Goal: Find specific page/section

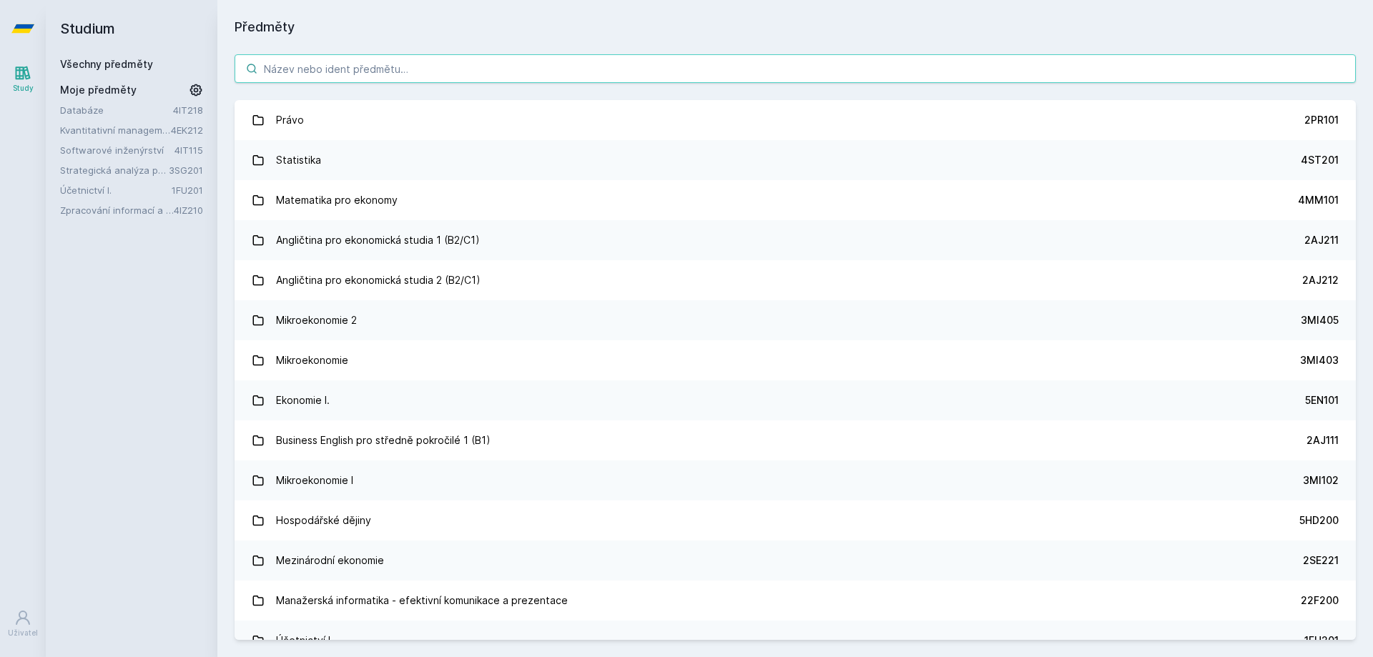
click at [355, 77] on input "search" at bounding box center [795, 68] width 1121 height 29
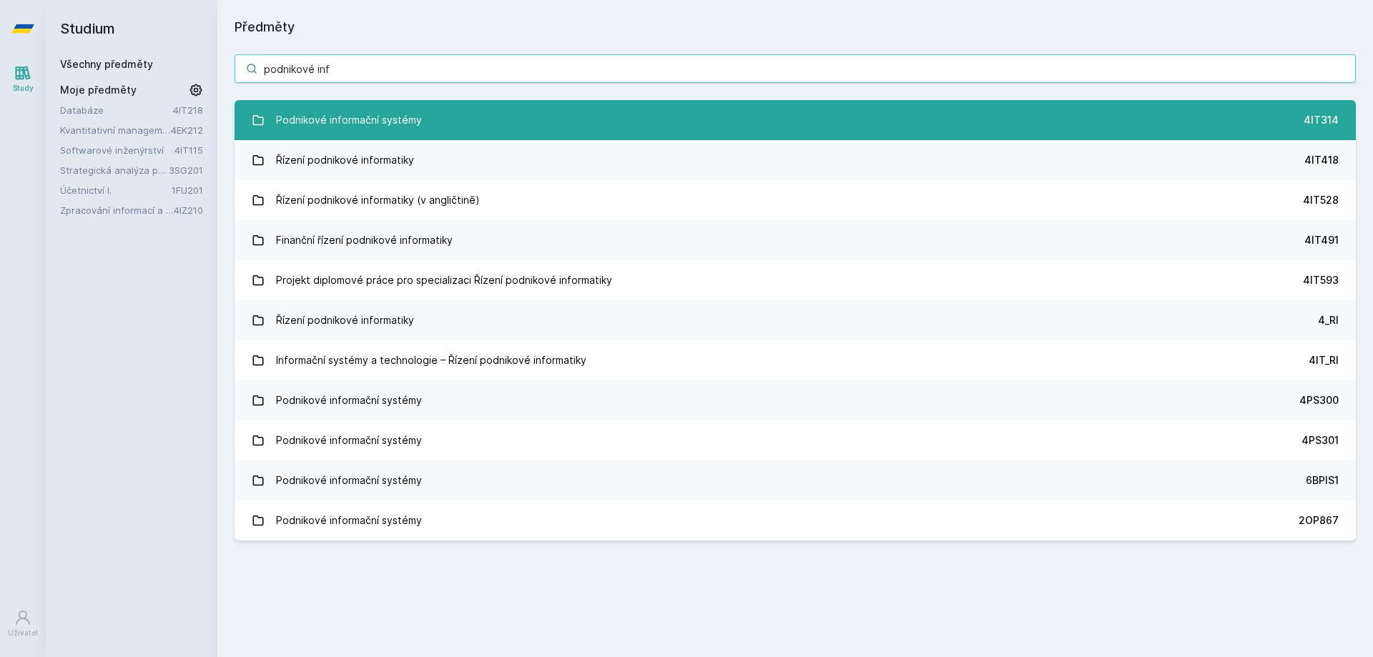
type input "podnikové inf"
click at [403, 112] on div "Podnikové informační systémy" at bounding box center [349, 120] width 146 height 29
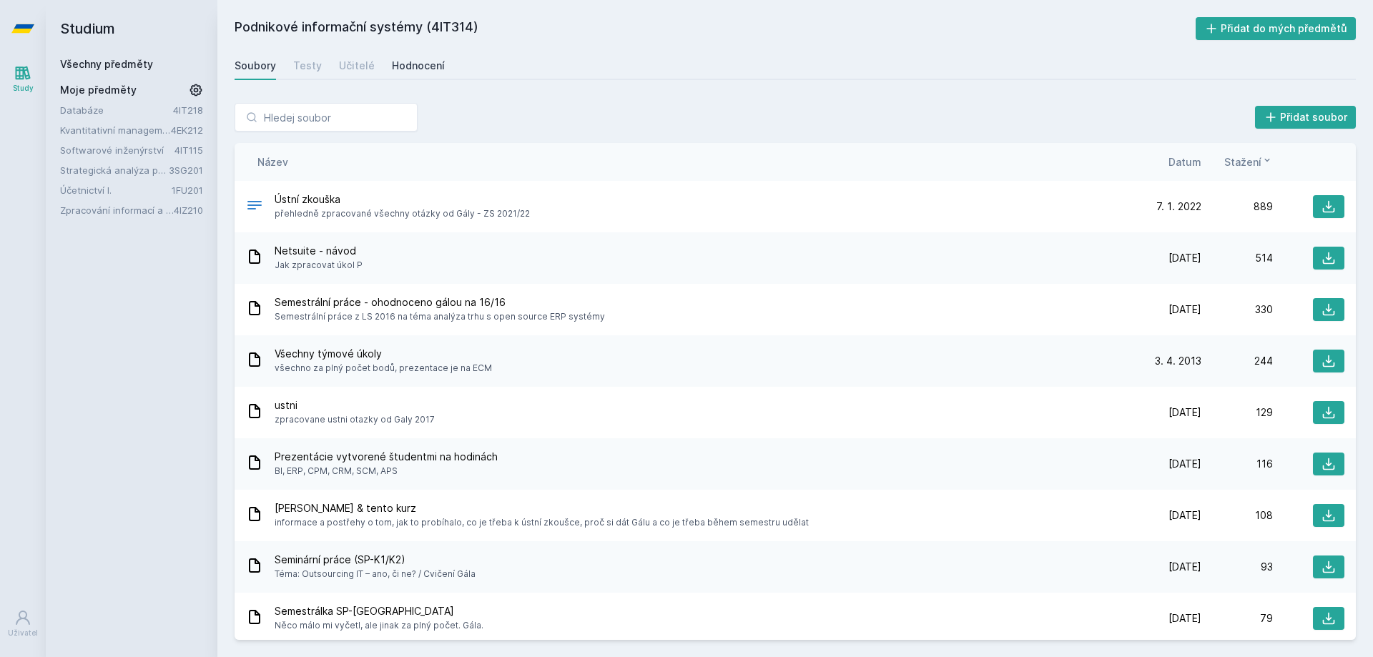
click at [399, 67] on div "Hodnocení" at bounding box center [418, 66] width 53 height 14
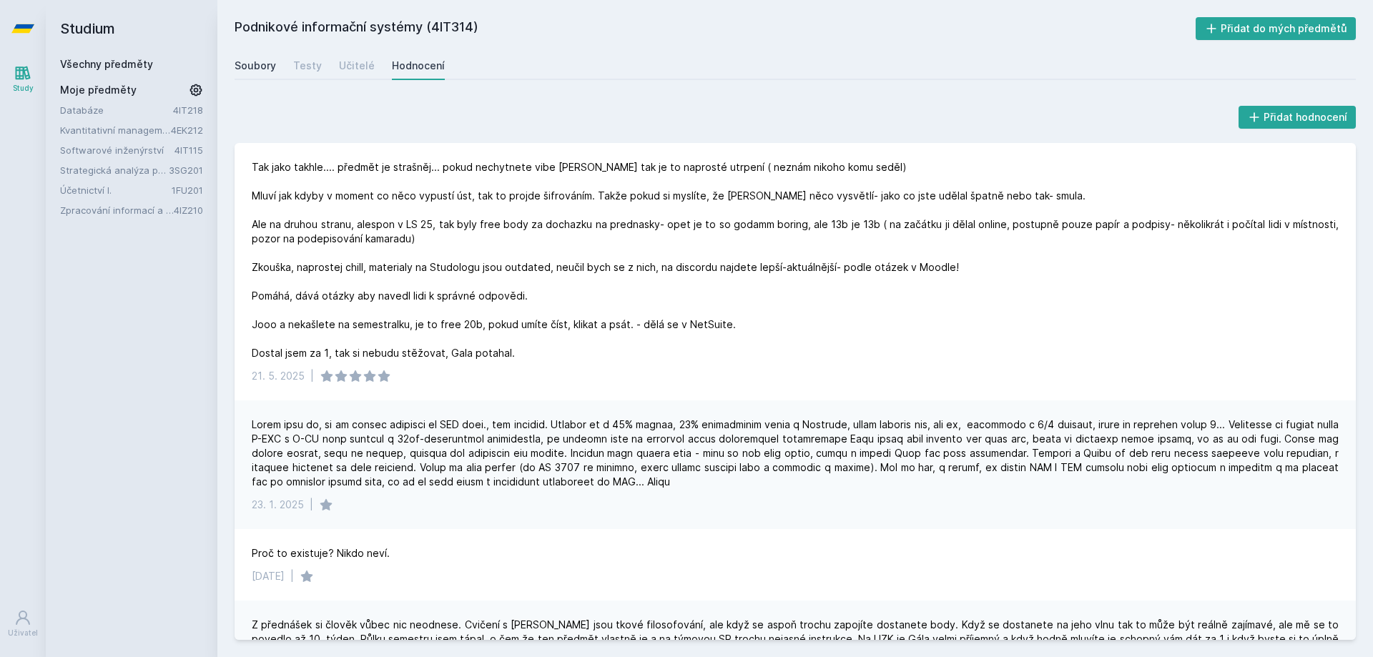
click at [272, 67] on div "Soubory" at bounding box center [255, 66] width 41 height 14
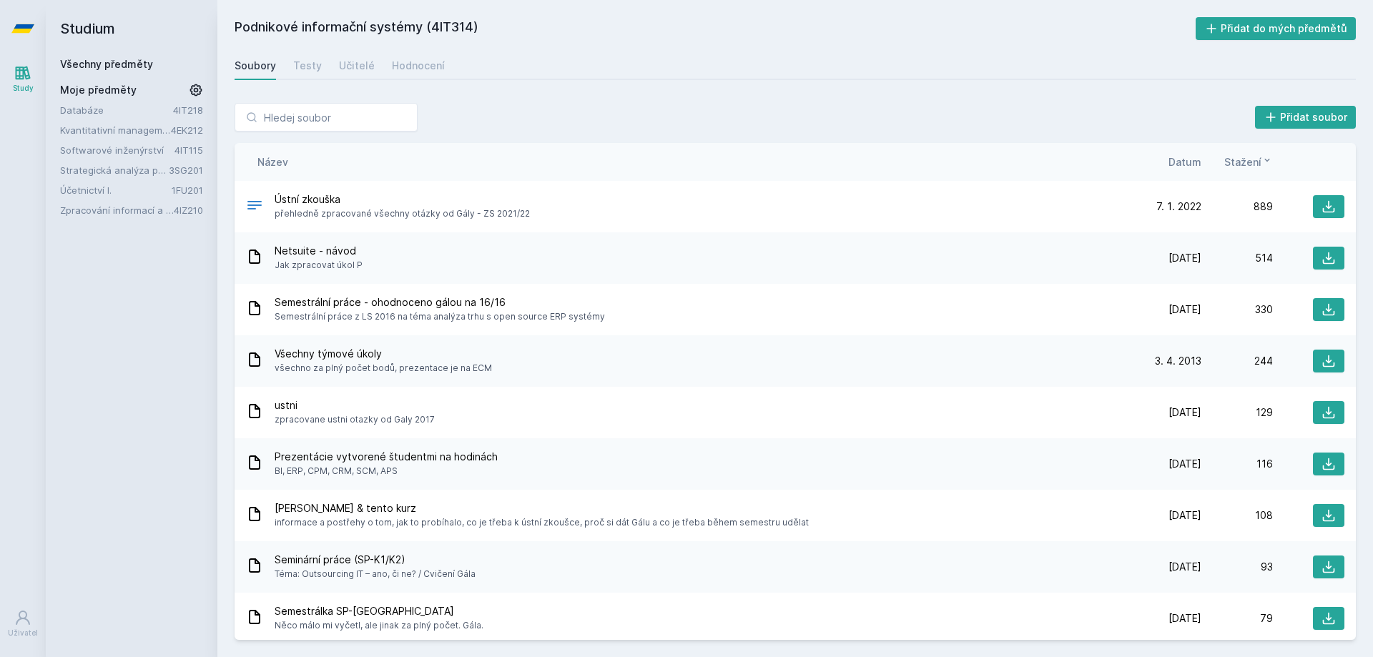
drag, startPoint x: 1151, startPoint y: 161, endPoint x: 1161, endPoint y: 163, distance: 9.5
click at [1153, 161] on div "Datum" at bounding box center [1166, 161] width 72 height 15
click at [1188, 169] on span "Datum" at bounding box center [1185, 161] width 33 height 15
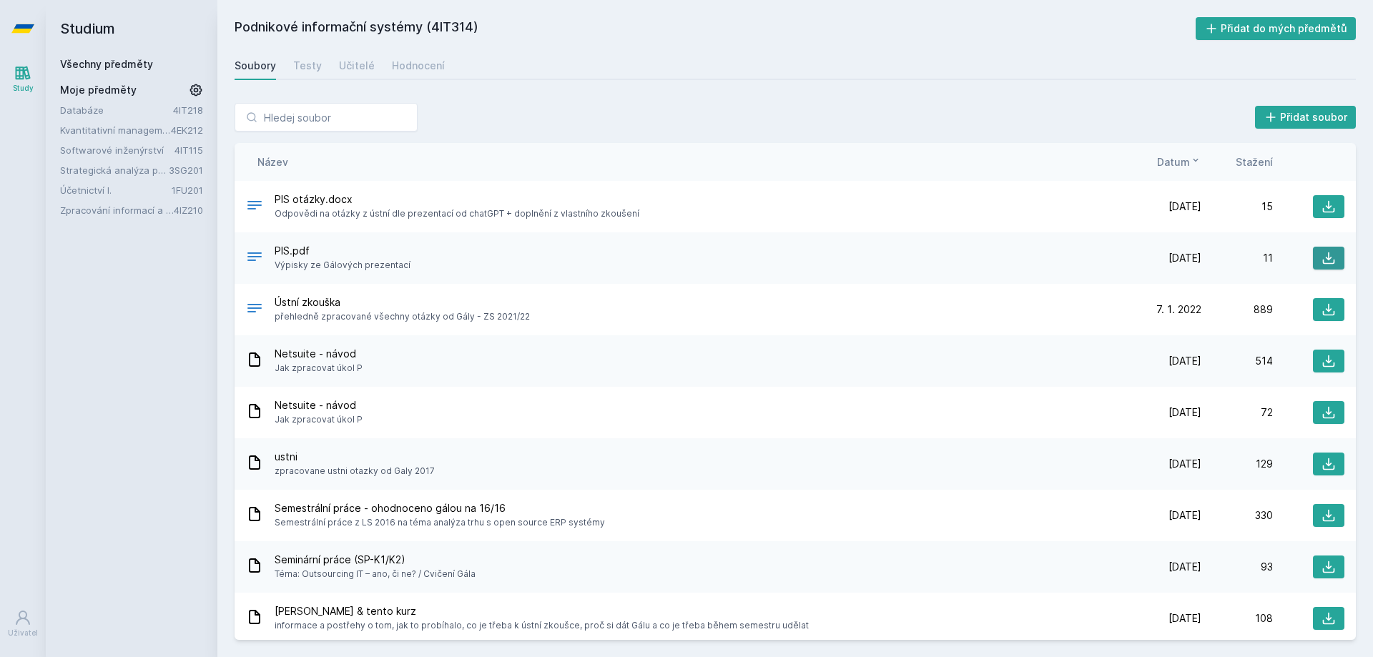
click at [1332, 260] on icon at bounding box center [1329, 258] width 14 height 14
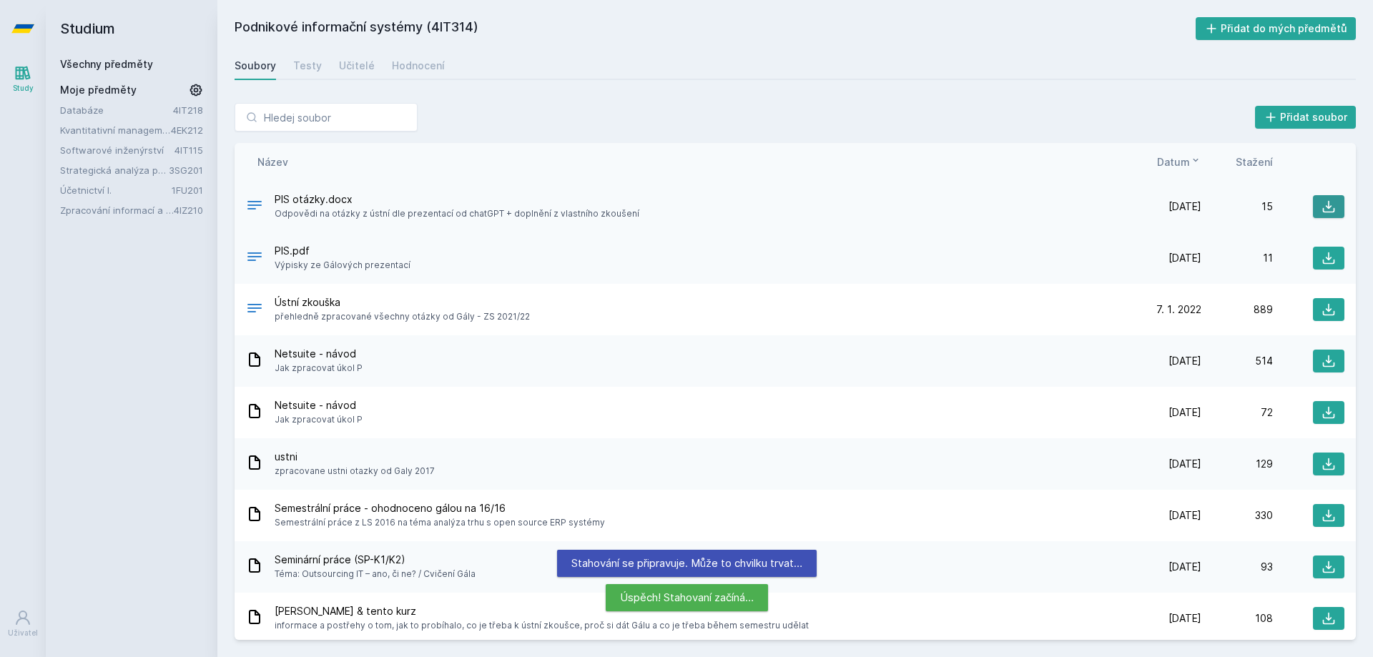
click at [1329, 210] on icon at bounding box center [1329, 207] width 14 height 14
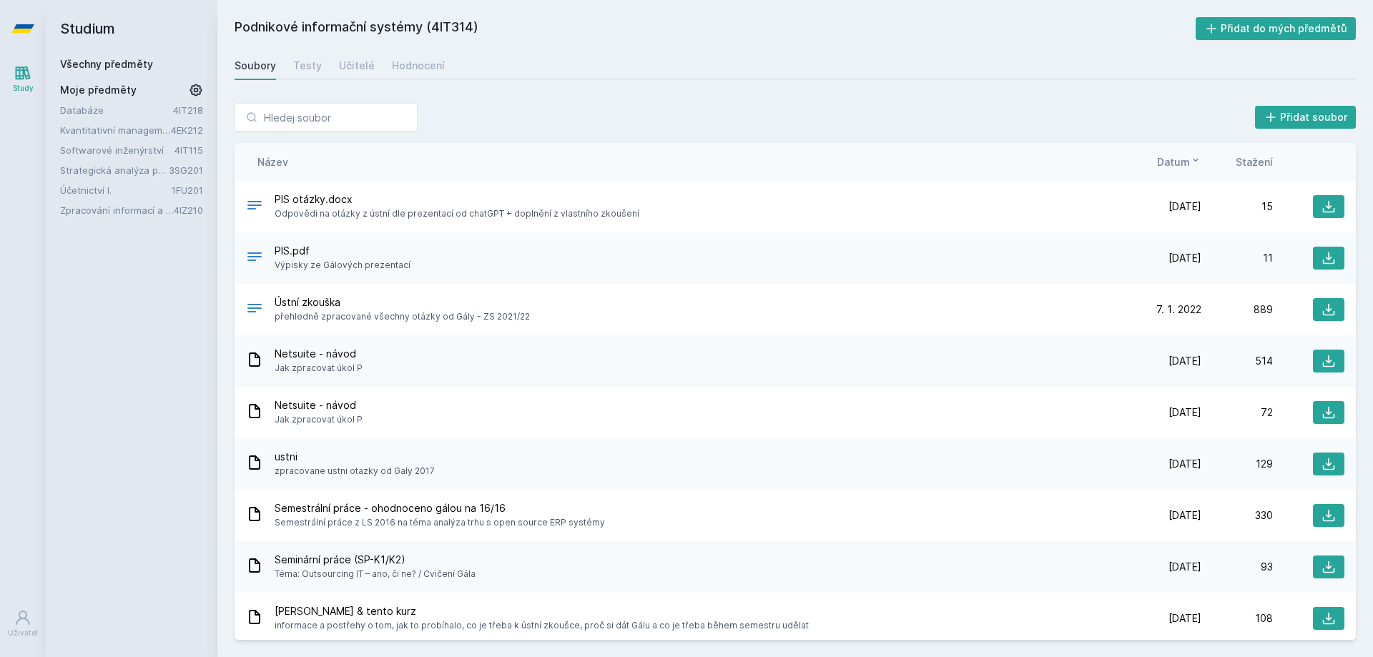
click at [175, 374] on div "Studium Všechny předměty Moje předměty Databáze 4IT218 Kvantitativní management…" at bounding box center [132, 328] width 172 height 657
